Goal: Find specific page/section: Find specific page/section

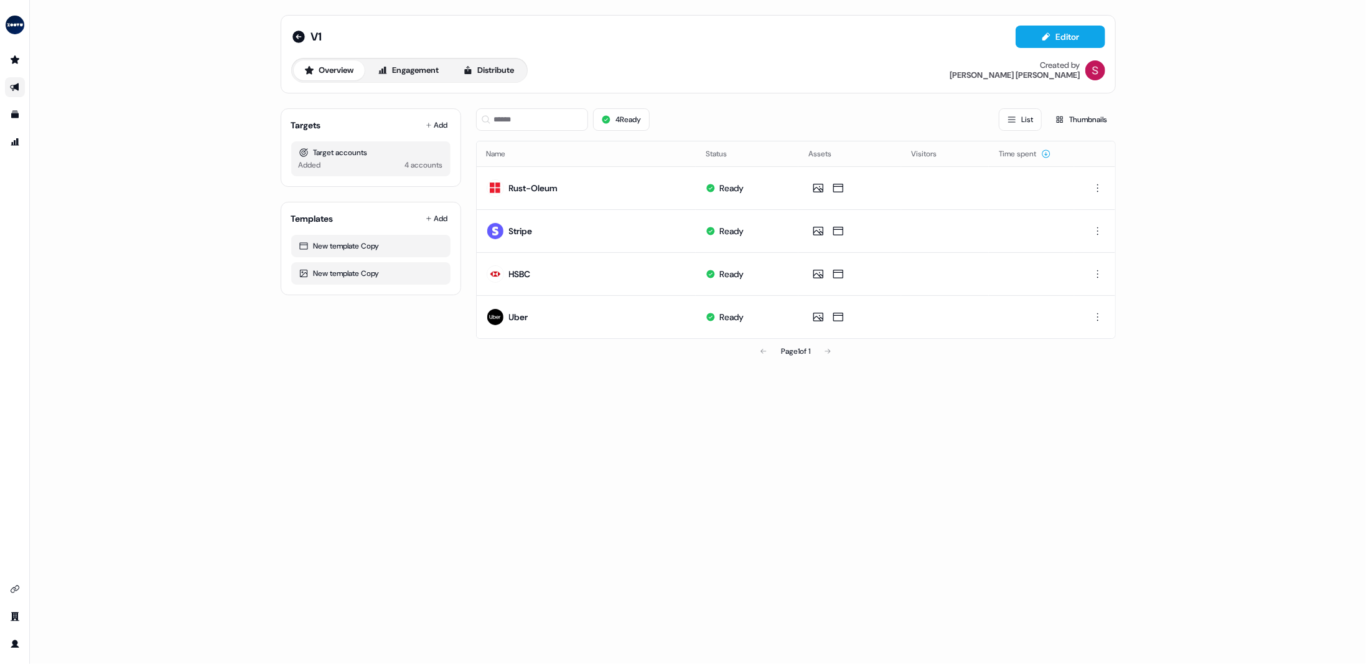
click at [21, 80] on link "Go to outbound experience" at bounding box center [15, 87] width 20 height 20
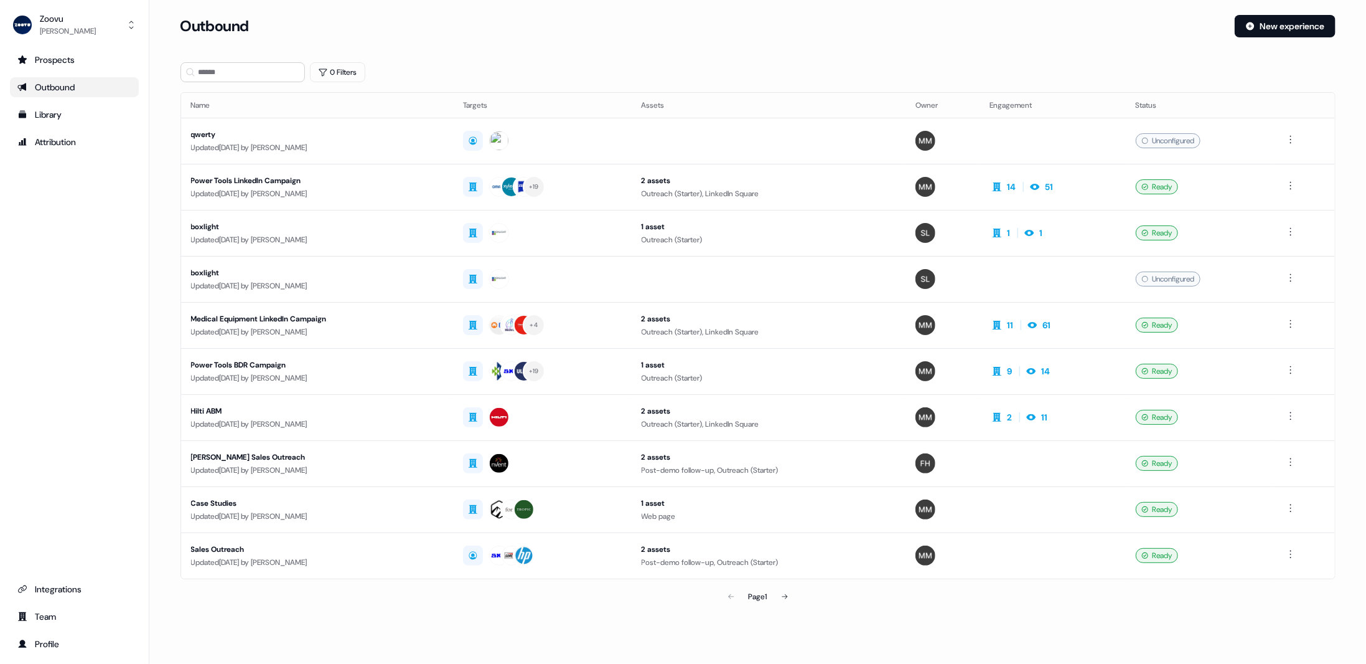
click at [60, 94] on link "Outbound" at bounding box center [74, 87] width 129 height 20
click at [1079, 195] on td "14 51" at bounding box center [1053, 187] width 146 height 46
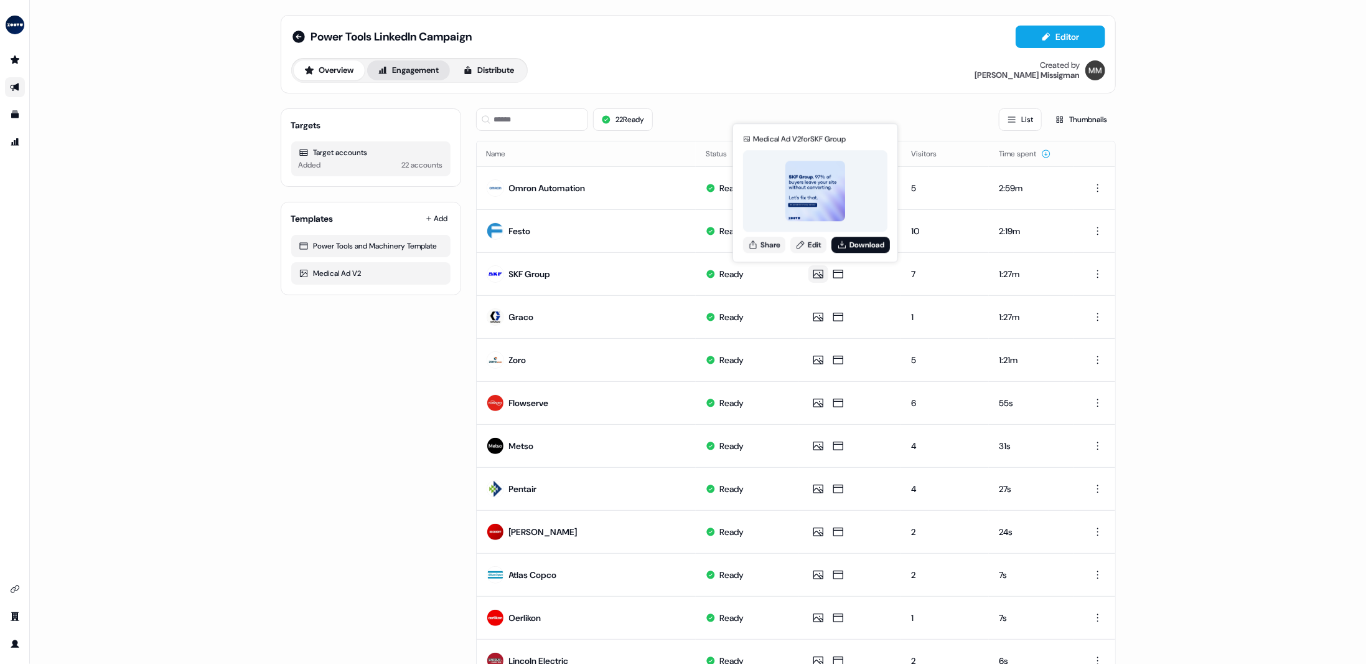
click at [402, 75] on button "Engagement" at bounding box center [408, 70] width 83 height 20
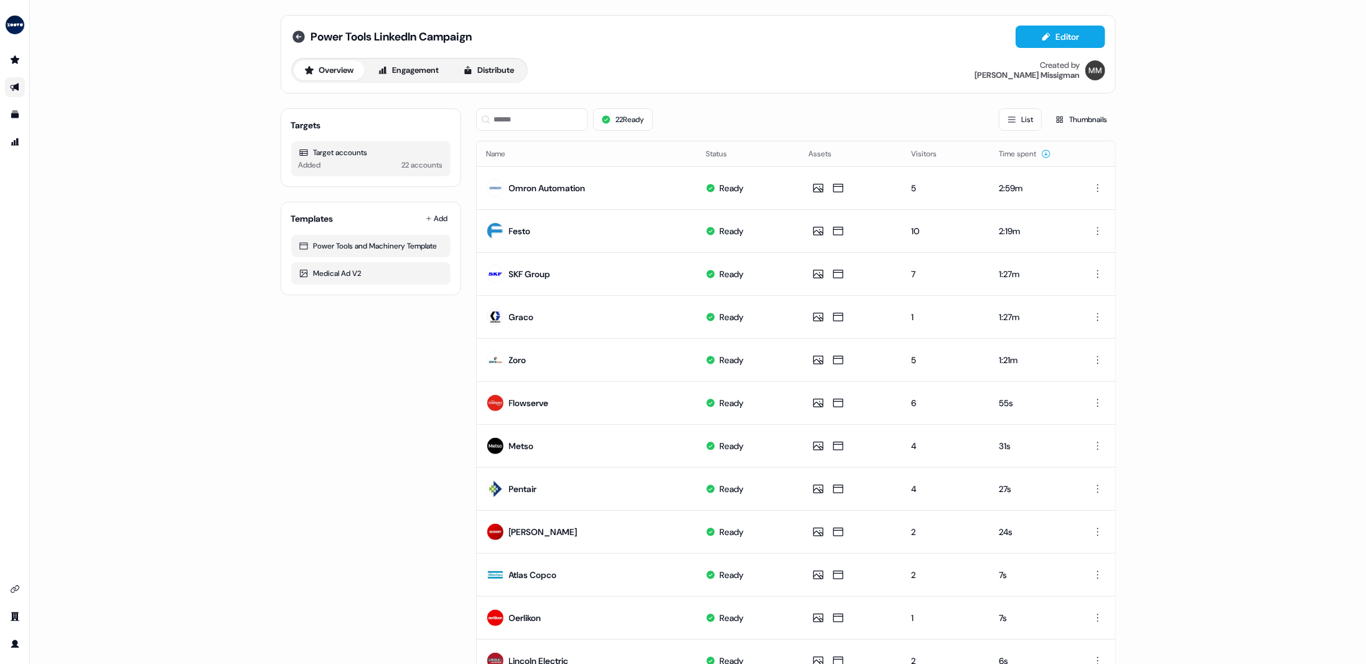
click at [301, 37] on icon at bounding box center [299, 36] width 12 height 12
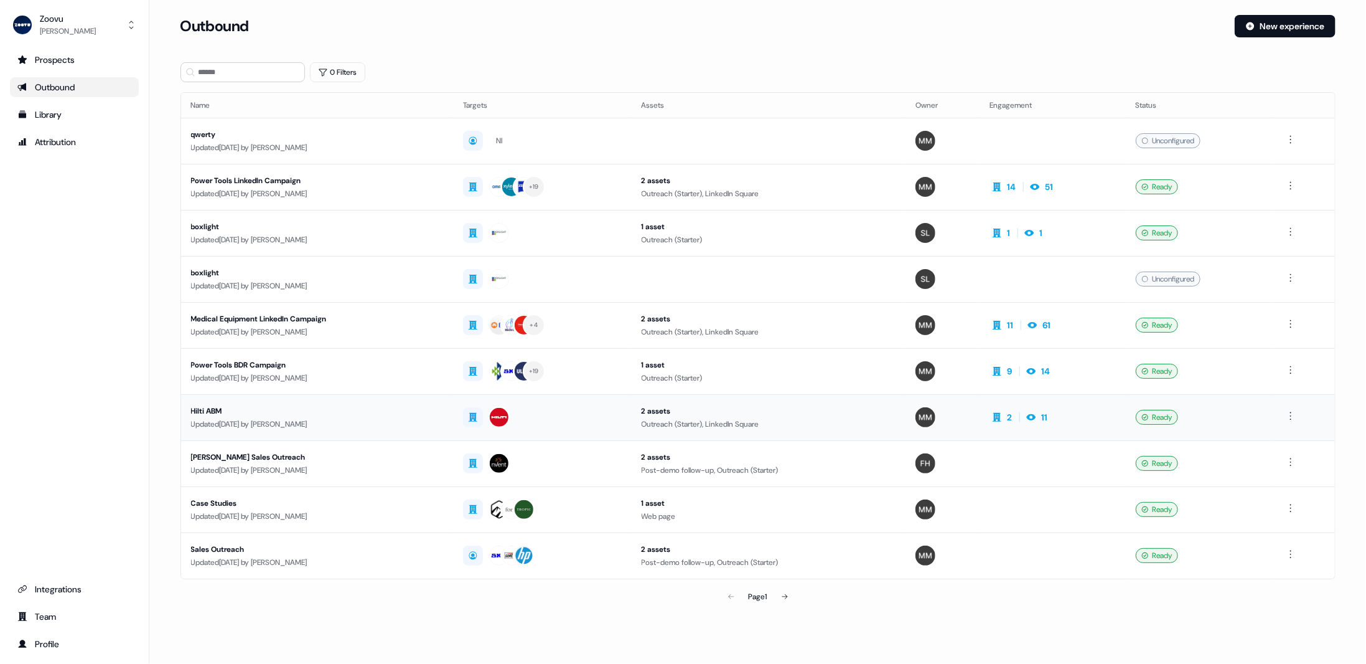
click at [1064, 403] on td "2 11" at bounding box center [1053, 417] width 146 height 46
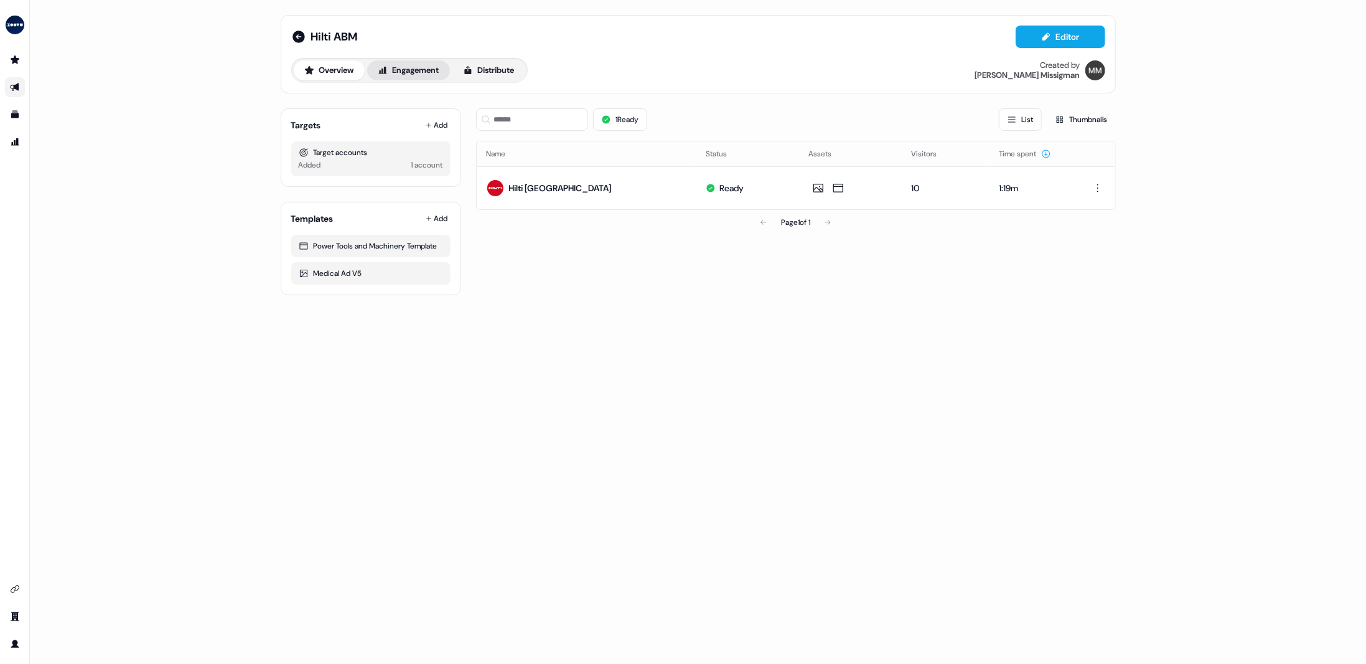
click at [428, 72] on button "Engagement" at bounding box center [408, 70] width 83 height 20
